Goal: Transaction & Acquisition: Purchase product/service

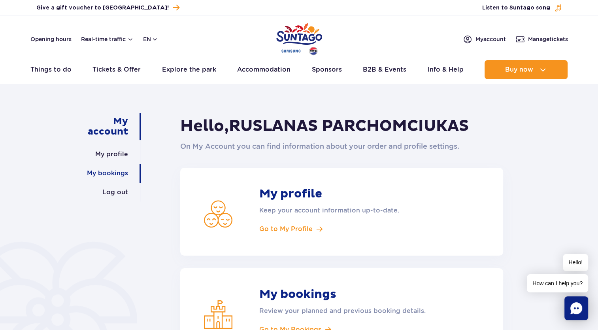
click at [115, 170] on link "My bookings" at bounding box center [107, 173] width 41 height 19
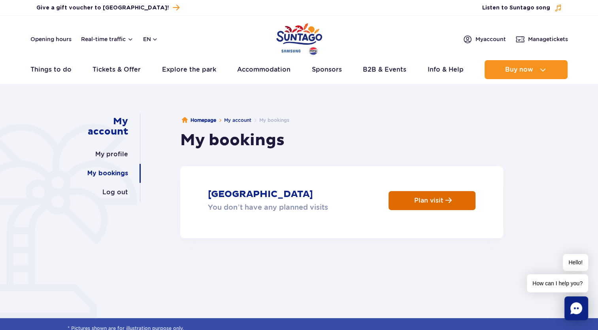
click at [420, 199] on p "Plan visit" at bounding box center [429, 201] width 29 height 8
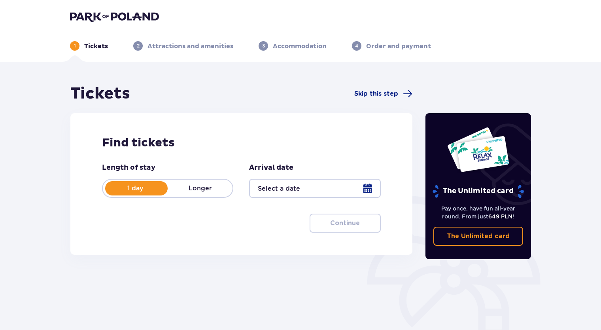
click at [321, 186] on div at bounding box center [314, 188] width 131 height 19
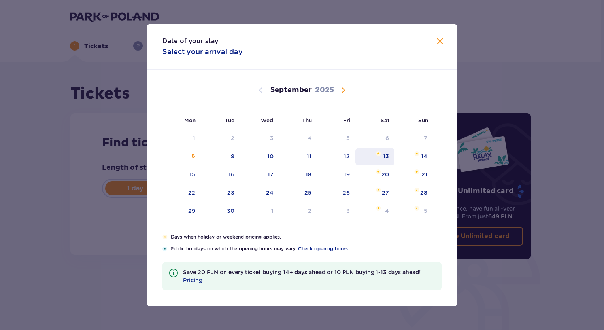
click at [377, 158] on div "13" at bounding box center [375, 156] width 39 height 17
type input "[DATE]"
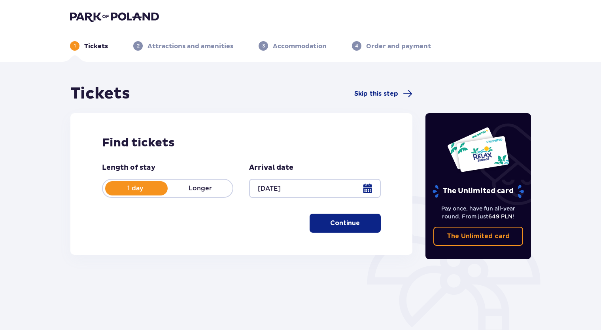
click at [349, 219] on p "Continue" at bounding box center [345, 223] width 30 height 9
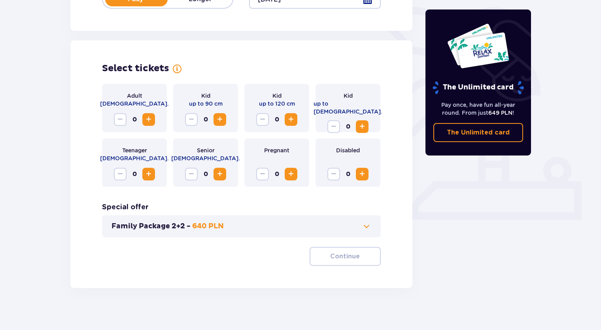
scroll to position [195, 0]
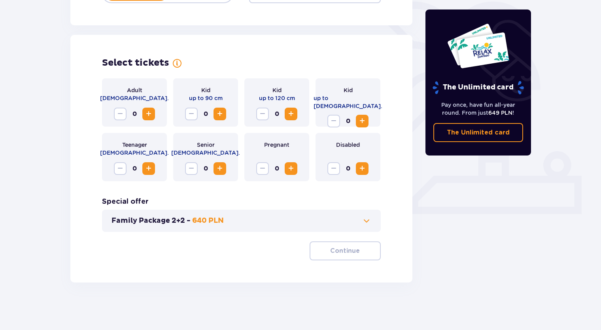
click at [149, 119] on button "Increase" at bounding box center [148, 114] width 13 height 13
click at [292, 117] on span "Increase" at bounding box center [290, 113] width 9 height 9
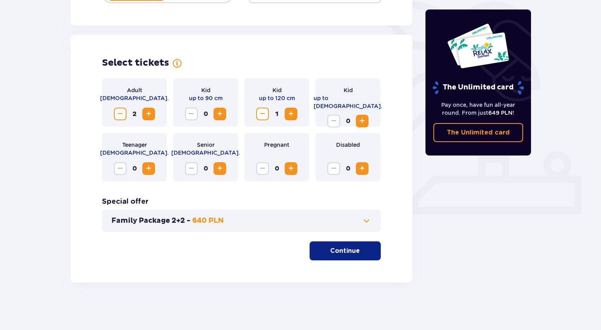
click at [292, 117] on span "Increase" at bounding box center [290, 113] width 9 height 9
click at [261, 118] on span "Decrease" at bounding box center [262, 113] width 9 height 9
click at [363, 116] on span "Increase" at bounding box center [362, 120] width 9 height 9
click at [319, 259] on button "Continue" at bounding box center [345, 250] width 71 height 19
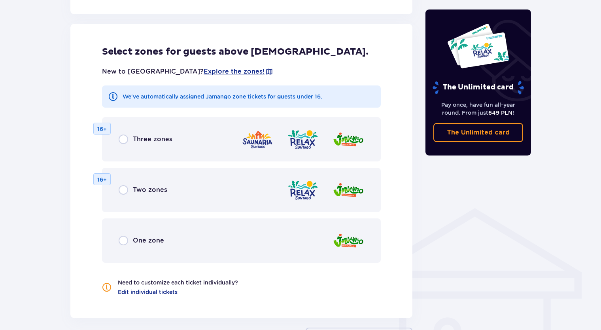
scroll to position [439, 0]
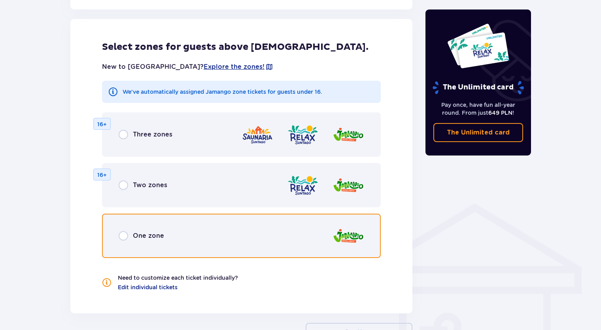
click at [125, 236] on input "radio" at bounding box center [123, 235] width 9 height 9
radio input "true"
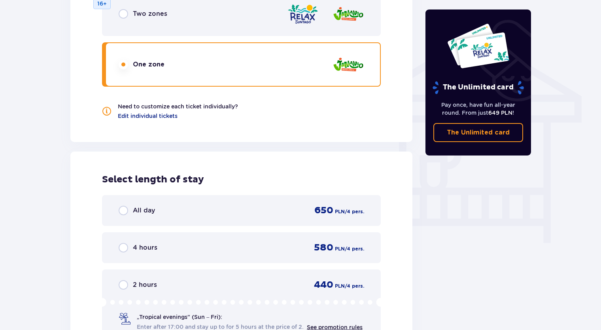
scroll to position [545, 0]
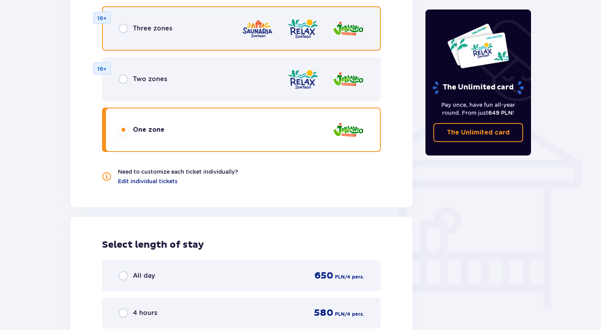
click at [121, 28] on input "radio" at bounding box center [123, 28] width 9 height 9
radio input "true"
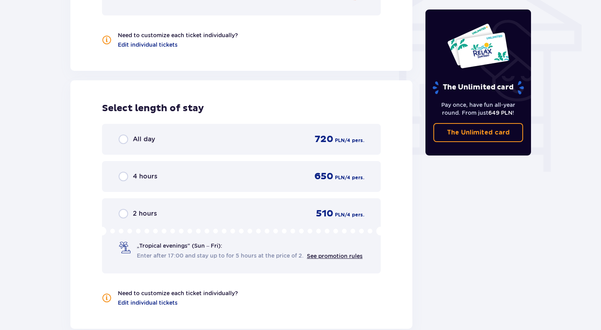
scroll to position [624, 0]
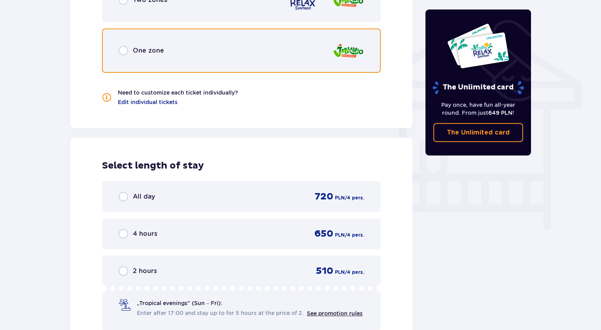
click at [123, 51] on input "radio" at bounding box center [123, 50] width 9 height 9
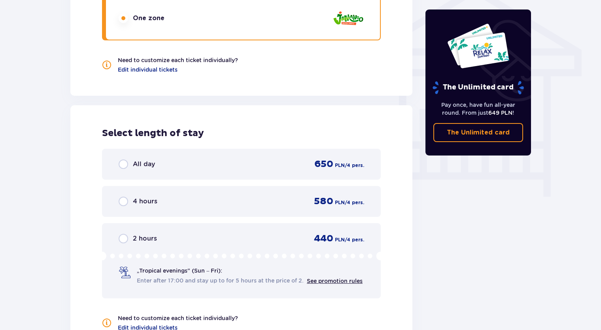
scroll to position [703, 0]
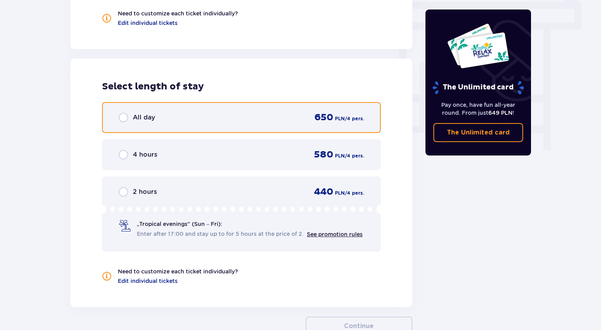
click at [122, 120] on input "radio" at bounding box center [123, 117] width 9 height 9
radio input "true"
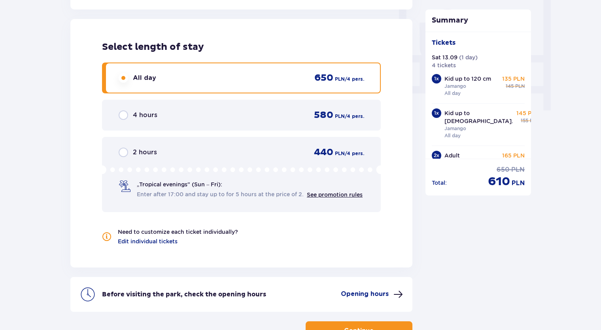
scroll to position [799, 0]
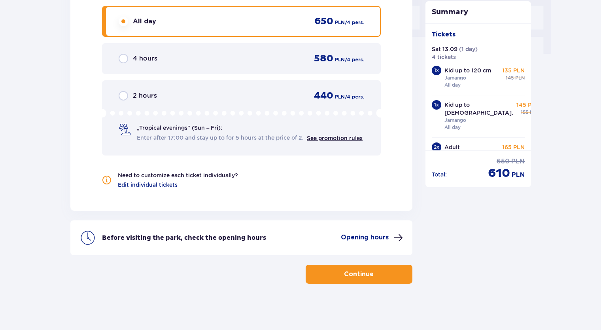
click at [388, 273] on button "Continue" at bounding box center [359, 274] width 107 height 19
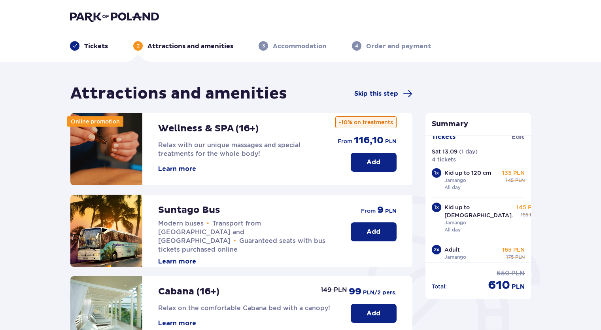
scroll to position [15, 0]
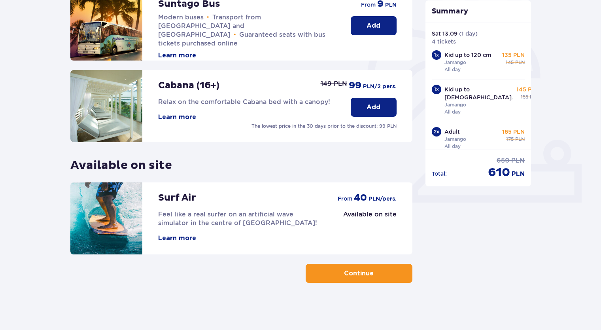
click at [383, 274] on button "Continue" at bounding box center [359, 273] width 107 height 19
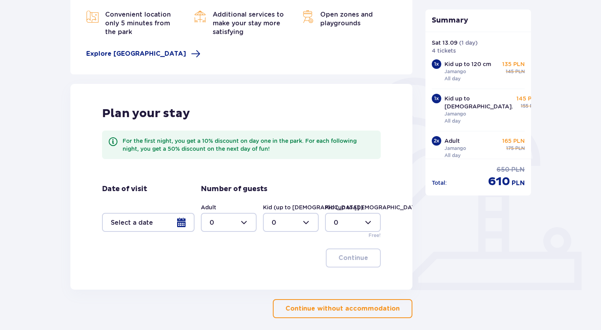
scroll to position [154, 0]
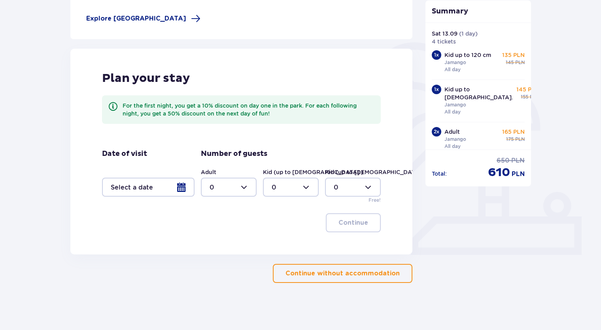
click at [157, 181] on div at bounding box center [148, 187] width 93 height 19
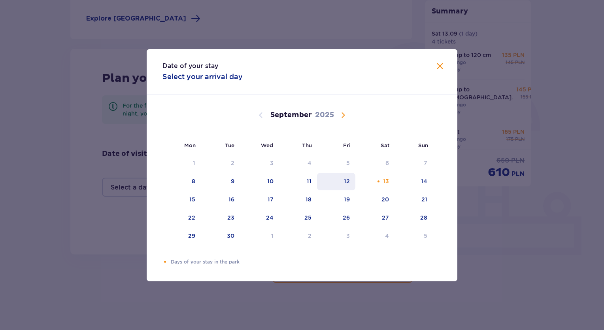
click at [342, 181] on div "12" at bounding box center [336, 181] width 38 height 17
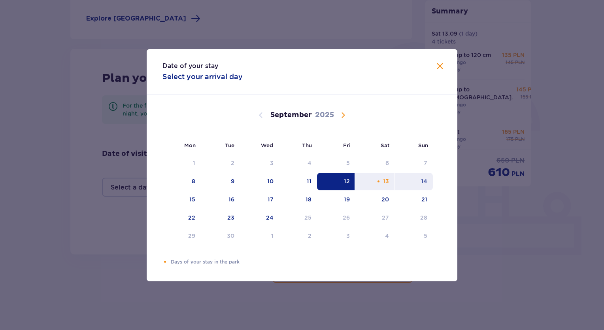
click at [426, 180] on div "14" at bounding box center [424, 181] width 6 height 8
type input "[DATE] - [DATE]"
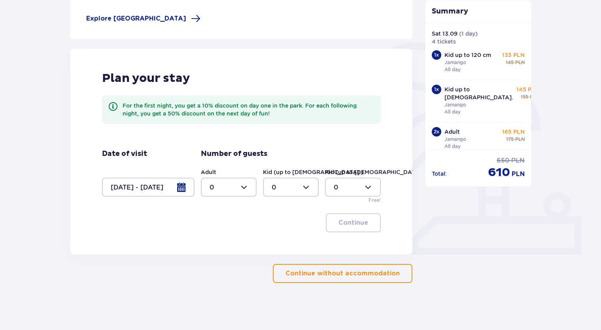
click at [233, 193] on div at bounding box center [229, 187] width 56 height 19
click at [226, 245] on div "2" at bounding box center [229, 244] width 38 height 9
type input "2"
click at [297, 184] on div at bounding box center [291, 187] width 56 height 19
click at [290, 243] on div "2" at bounding box center [291, 244] width 38 height 9
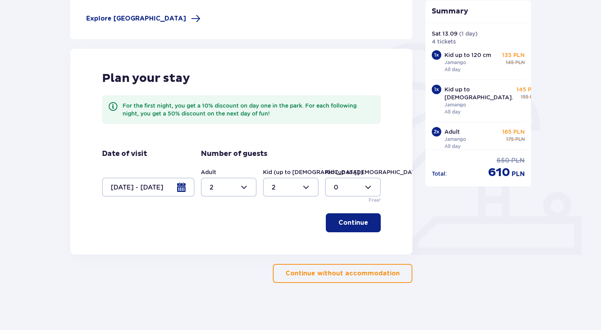
type input "2"
click at [352, 221] on p "Continue" at bounding box center [354, 222] width 30 height 9
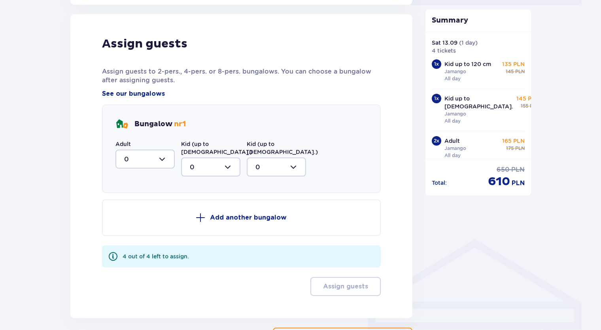
scroll to position [408, 0]
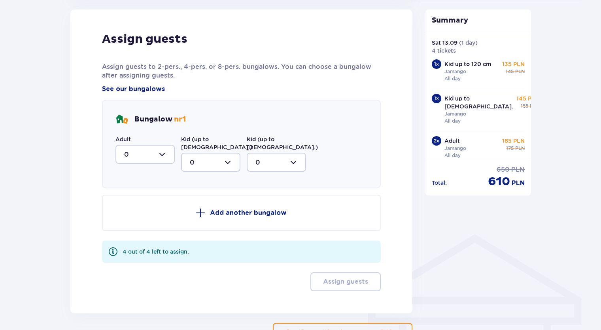
click at [159, 155] on div at bounding box center [144, 154] width 59 height 19
click at [157, 196] on div "1" at bounding box center [145, 195] width 42 height 9
type input "1"
click at [203, 153] on div at bounding box center [210, 162] width 59 height 19
click at [205, 215] on div "2" at bounding box center [211, 219] width 42 height 9
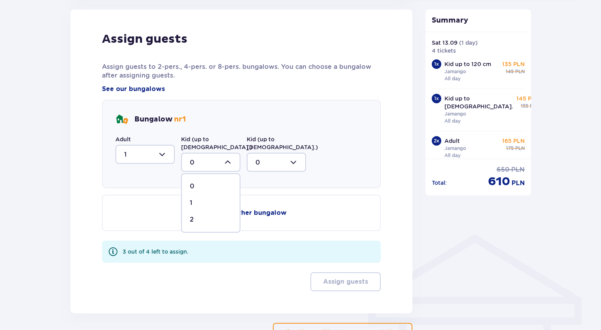
type input "2"
click at [272, 155] on div at bounding box center [276, 162] width 59 height 19
click at [278, 159] on div at bounding box center [276, 162] width 59 height 19
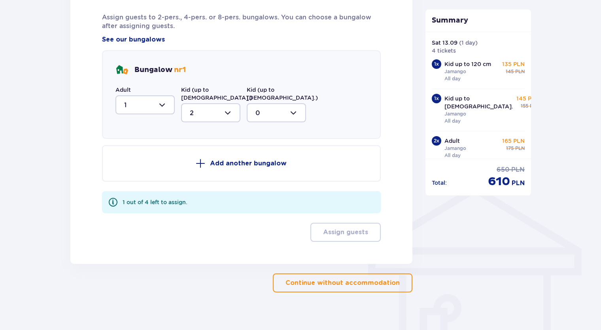
scroll to position [459, 0]
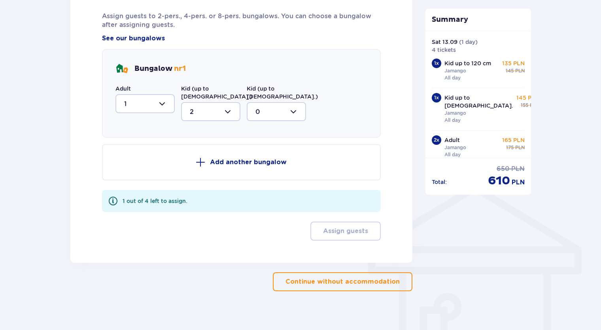
click at [203, 106] on div at bounding box center [210, 111] width 59 height 19
click at [224, 158] on p "Add another bungalow" at bounding box center [248, 162] width 77 height 9
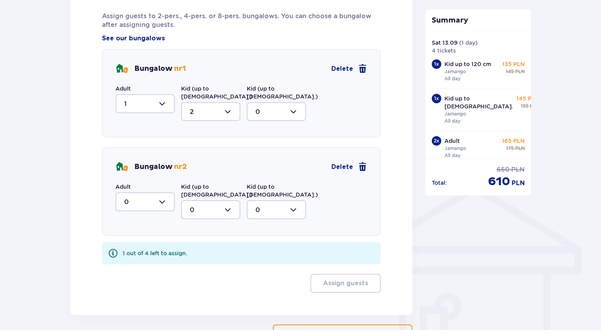
click at [167, 192] on div at bounding box center [144, 201] width 59 height 19
click at [154, 238] on div "1" at bounding box center [145, 242] width 42 height 9
type input "1"
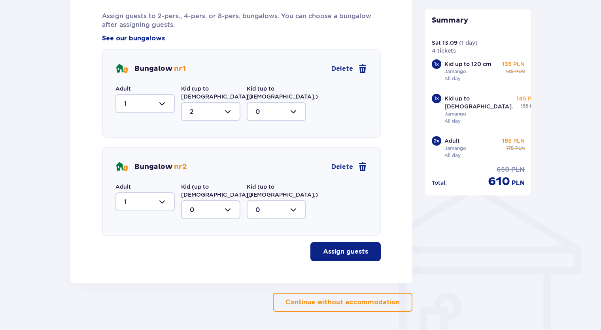
click at [217, 104] on div at bounding box center [210, 111] width 59 height 19
click at [204, 148] on div "1" at bounding box center [211, 152] width 42 height 9
type input "1"
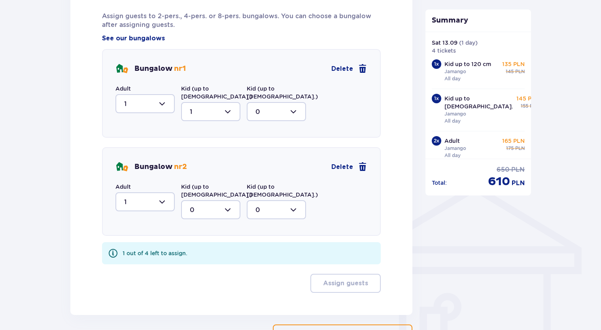
click at [212, 200] on div at bounding box center [210, 209] width 59 height 19
click at [215, 242] on span "1" at bounding box center [211, 250] width 58 height 17
type input "1"
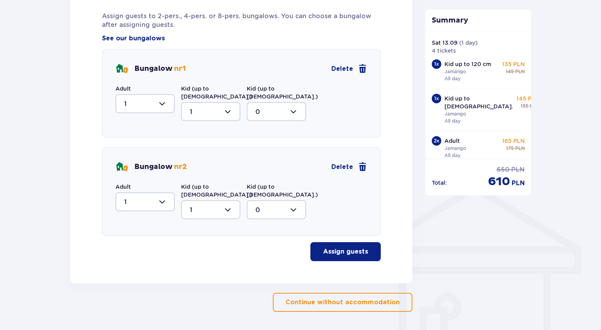
click at [358, 247] on p "Assign guests" at bounding box center [345, 251] width 45 height 9
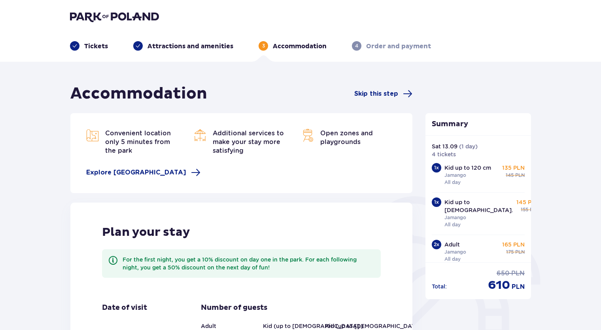
scroll to position [277, 0]
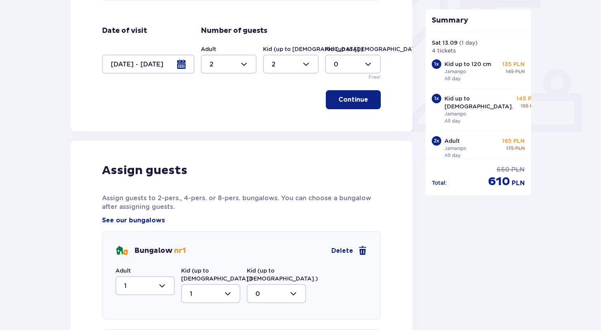
click at [169, 64] on div at bounding box center [148, 64] width 93 height 19
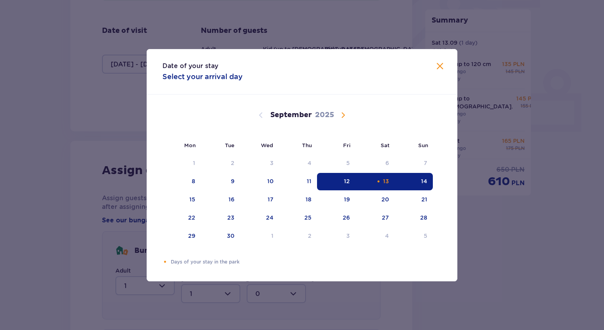
drag, startPoint x: 441, startPoint y: 66, endPoint x: 434, endPoint y: 68, distance: 6.9
click at [441, 66] on span at bounding box center [439, 66] width 9 height 9
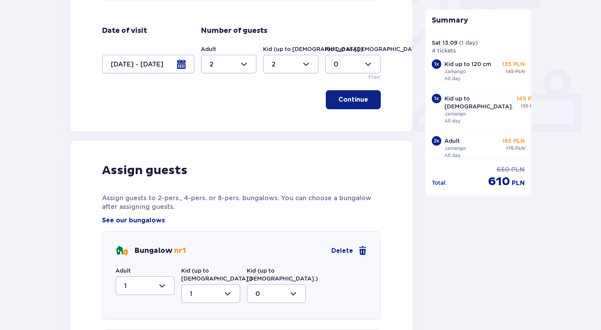
click at [223, 64] on div at bounding box center [229, 64] width 56 height 19
click at [228, 93] on span "0" at bounding box center [229, 88] width 54 height 17
type input "0"
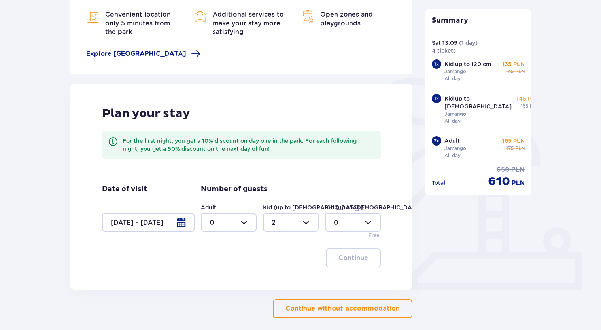
scroll to position [154, 0]
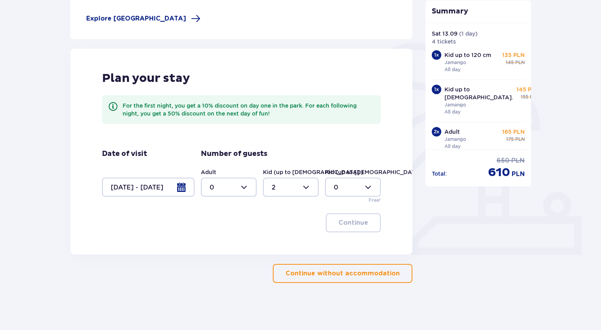
click at [382, 273] on p "Continue without accommodation" at bounding box center [343, 273] width 114 height 9
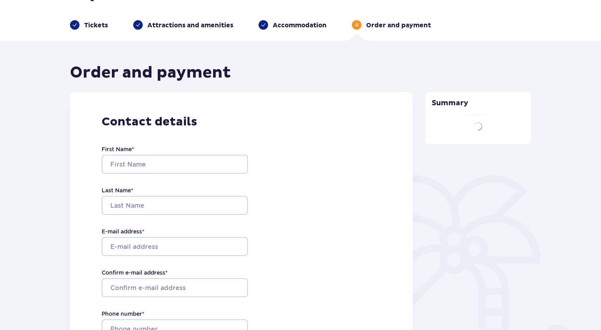
type input "RUSLANAS"
type input "PARCHOMCIUKAS"
type input "[EMAIL_ADDRESS][DOMAIN_NAME]"
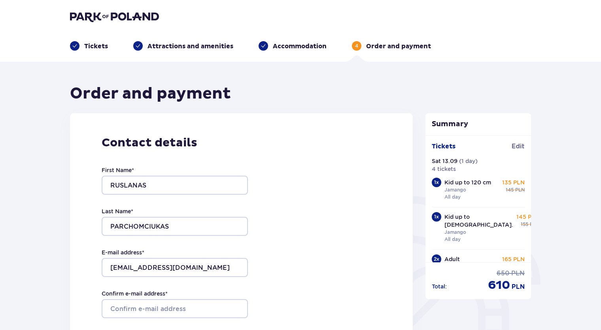
scroll to position [158, 0]
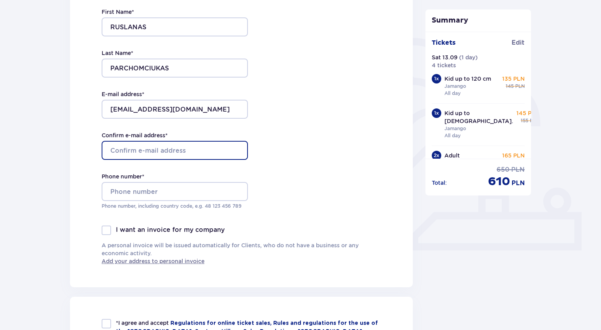
click at [184, 153] on input "Confirm e-mail address *" at bounding box center [175, 150] width 146 height 19
type input "[EMAIL_ADDRESS][DOMAIN_NAME]"
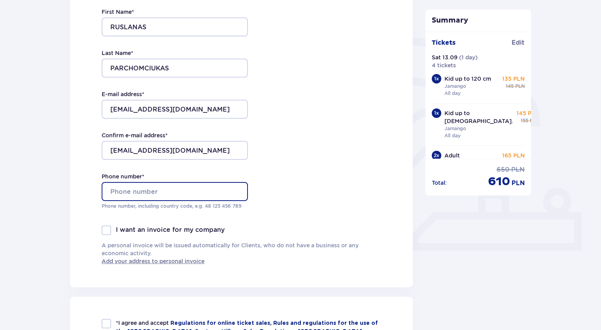
type input "[PHONE_NUMBER]"
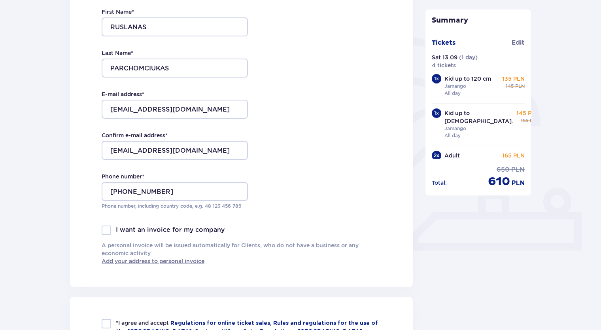
click at [313, 181] on div "Contact details First Name * [PERSON_NAME] Last Name * PARCHOMCIUKAS E-mail add…" at bounding box center [241, 121] width 343 height 332
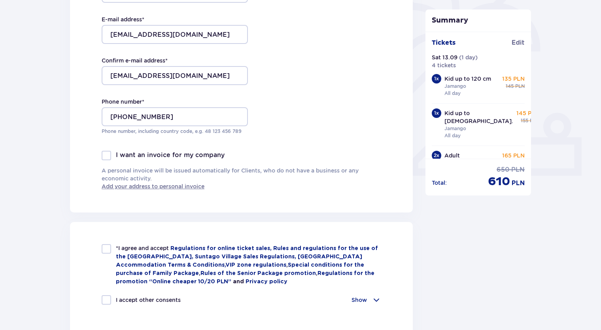
scroll to position [316, 0]
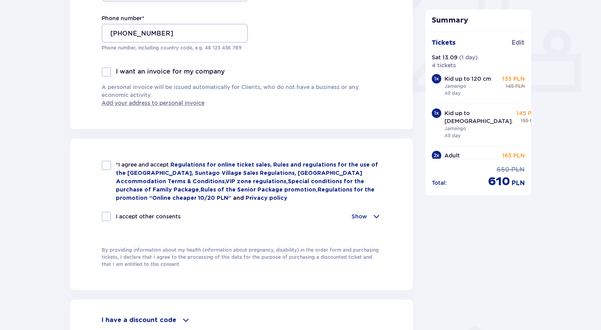
click at [104, 169] on div at bounding box center [106, 165] width 9 height 9
checkbox input "true"
click at [378, 212] on span at bounding box center [376, 216] width 9 height 9
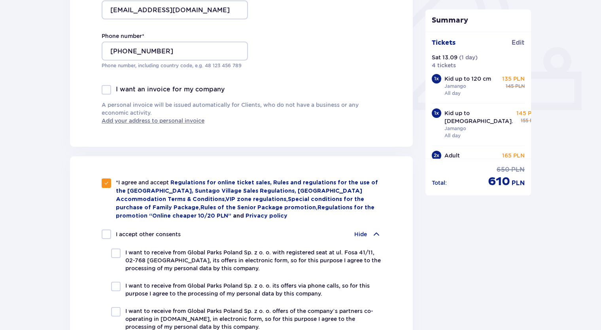
scroll to position [277, 0]
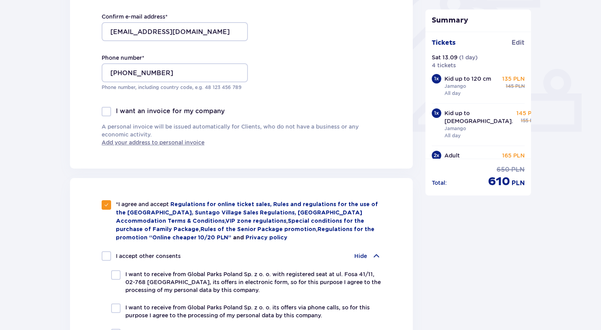
click at [103, 112] on div at bounding box center [106, 111] width 9 height 9
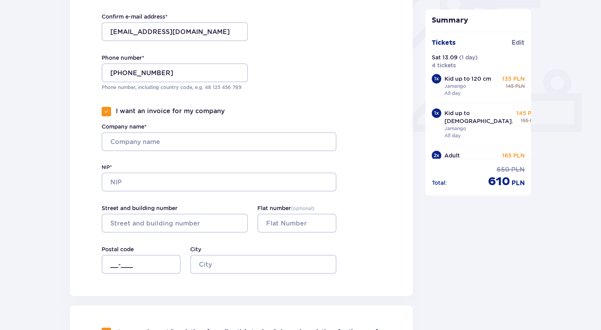
click at [105, 113] on span at bounding box center [106, 111] width 5 height 5
checkbox input "false"
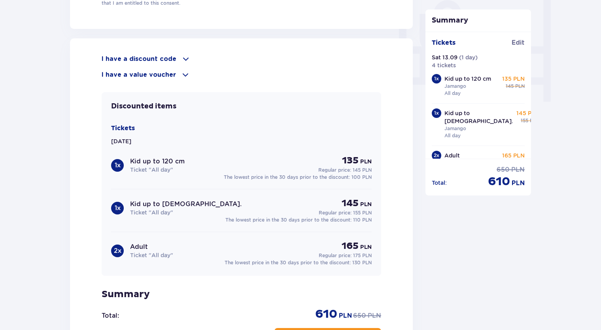
scroll to position [831, 0]
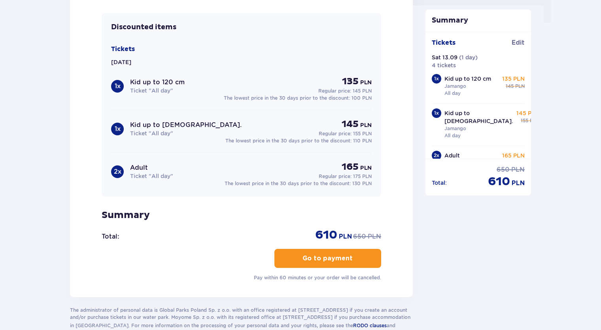
click at [322, 259] on p "Go to payment" at bounding box center [328, 258] width 50 height 9
